Goal: Information Seeking & Learning: Learn about a topic

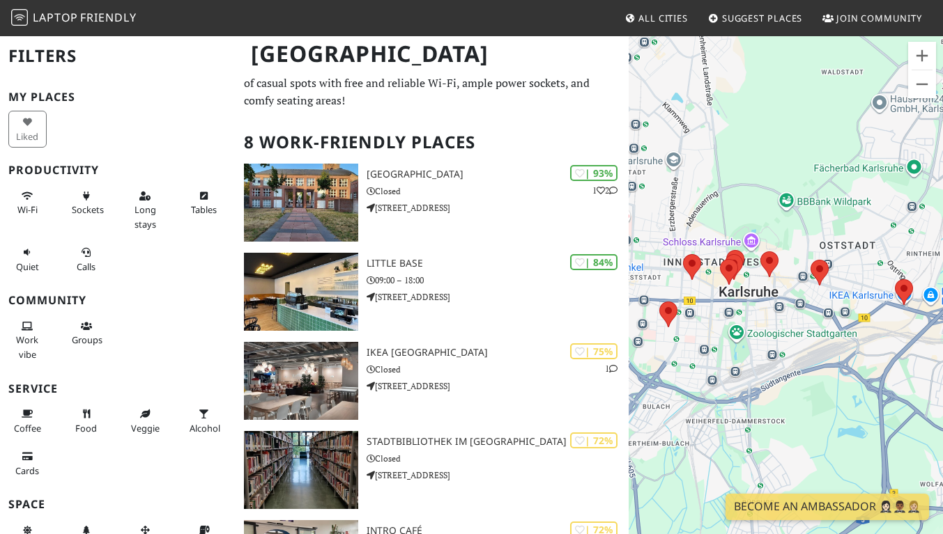
scroll to position [32, 0]
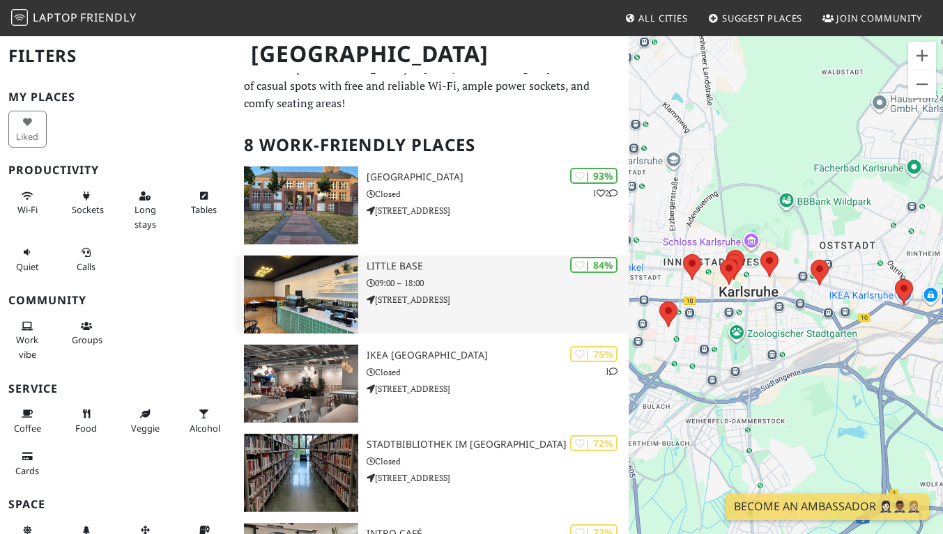
click at [490, 300] on p "[STREET_ADDRESS]" at bounding box center [497, 299] width 262 height 13
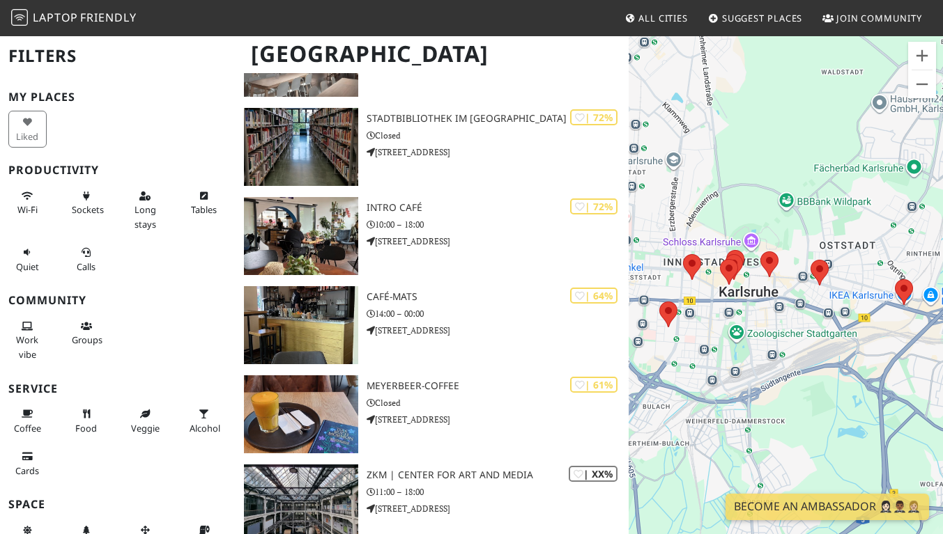
scroll to position [357, 0]
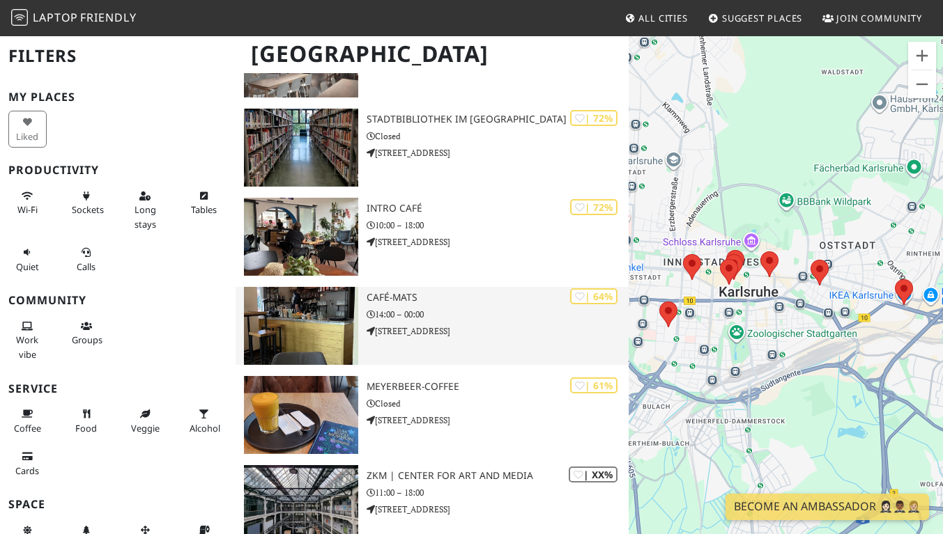
click at [403, 307] on div "| 64% café-mats 14:00 – 00:00 [STREET_ADDRESS]" at bounding box center [497, 326] width 262 height 78
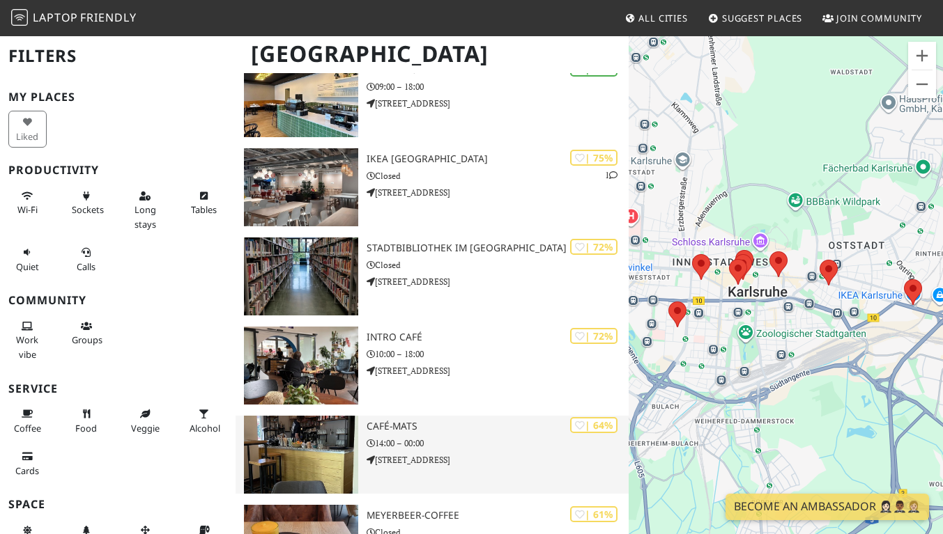
scroll to position [225, 0]
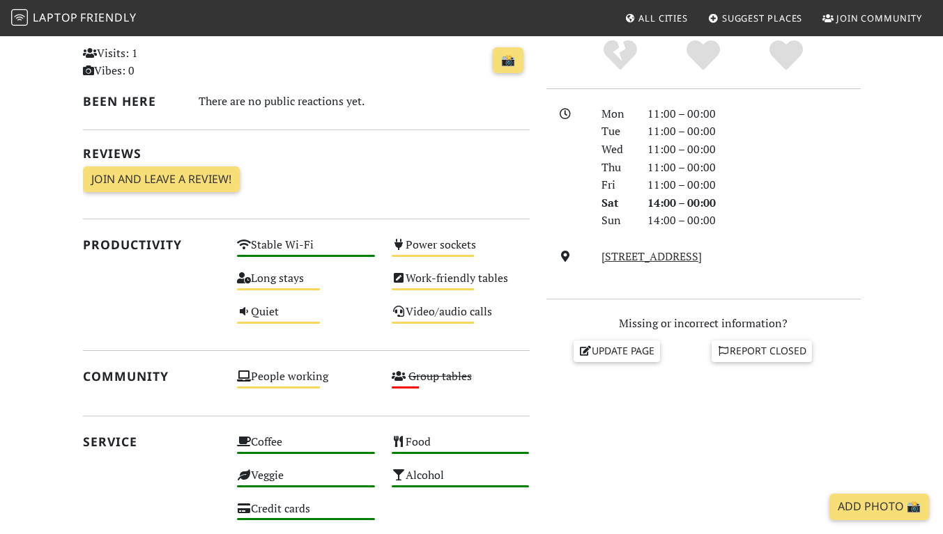
scroll to position [329, 0]
